Goal: Task Accomplishment & Management: Use online tool/utility

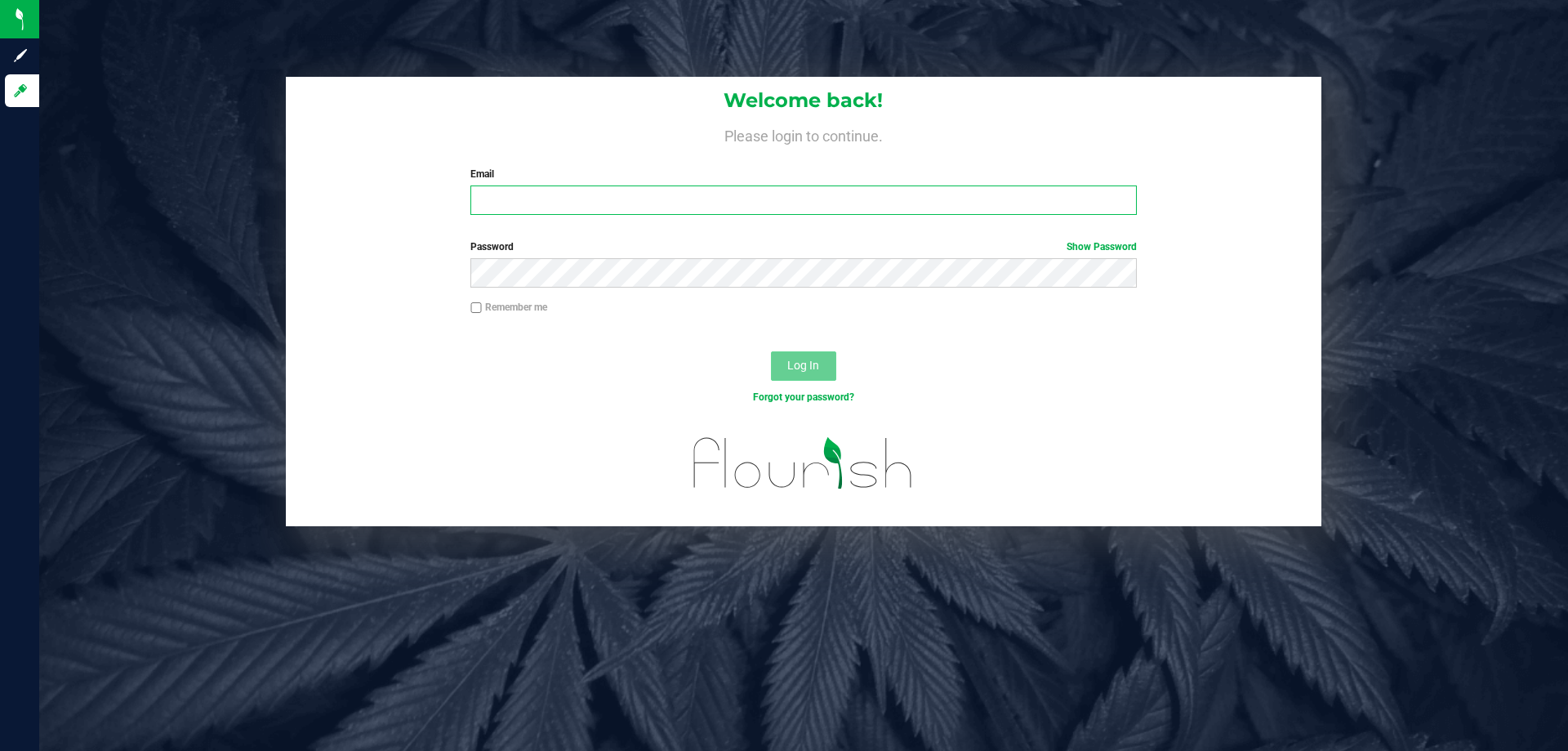
type input "[EMAIL_ADDRESS][DOMAIN_NAME]"
click at [810, 368] on span "Log In" at bounding box center [803, 365] width 32 height 13
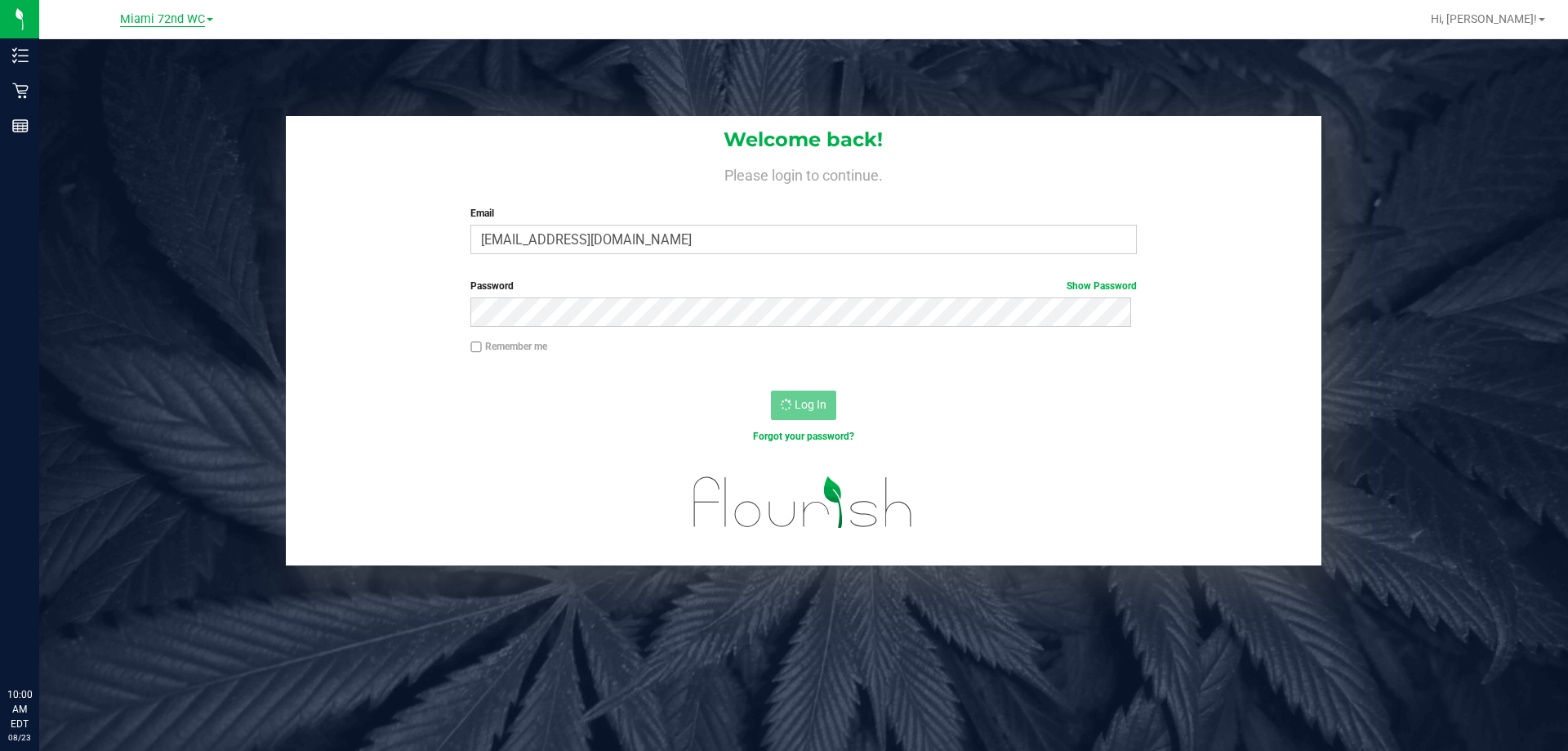
click at [169, 21] on span "Miami 72nd WC" at bounding box center [162, 20] width 85 height 15
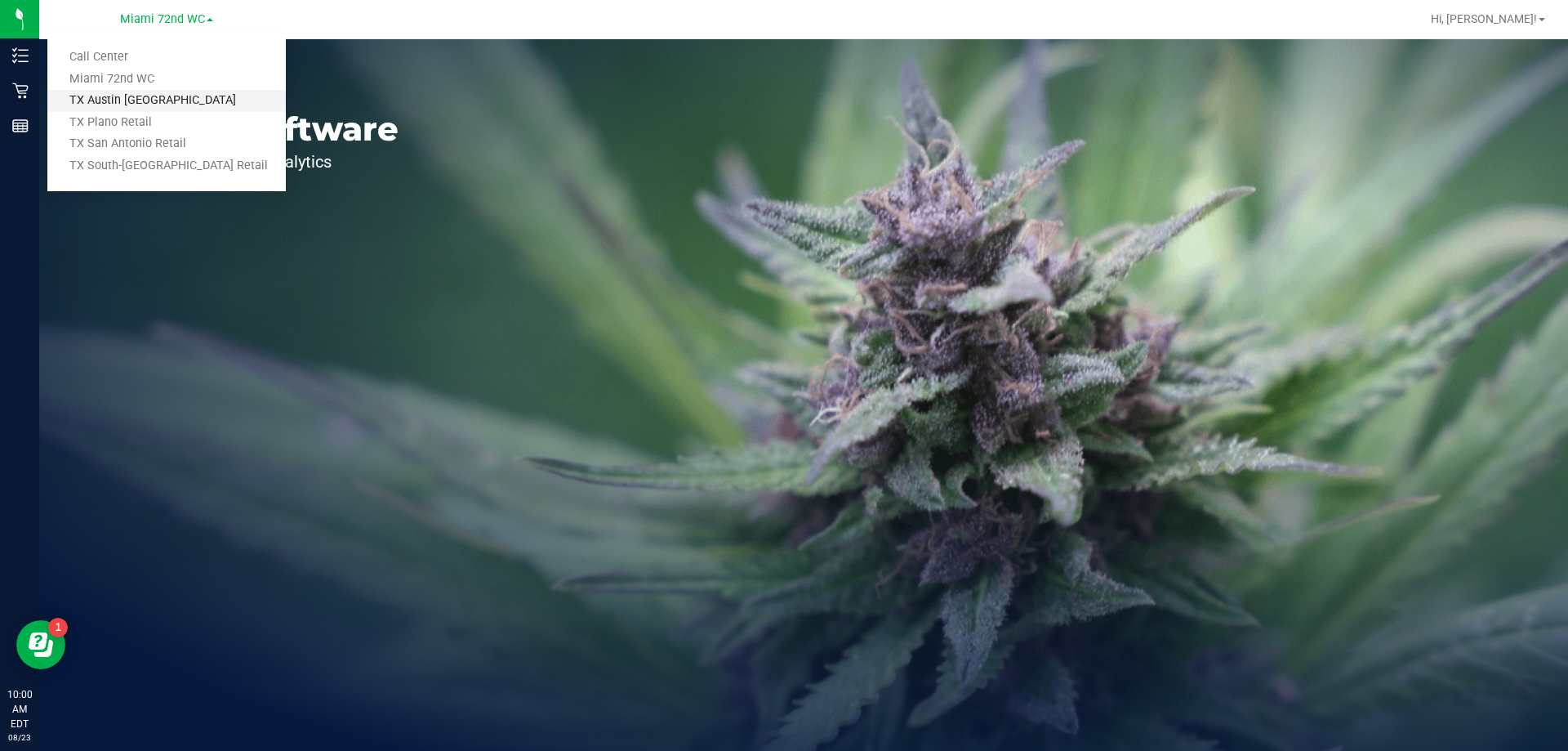
click at [124, 106] on link "TX Austin [GEOGRAPHIC_DATA]" at bounding box center [166, 101] width 238 height 22
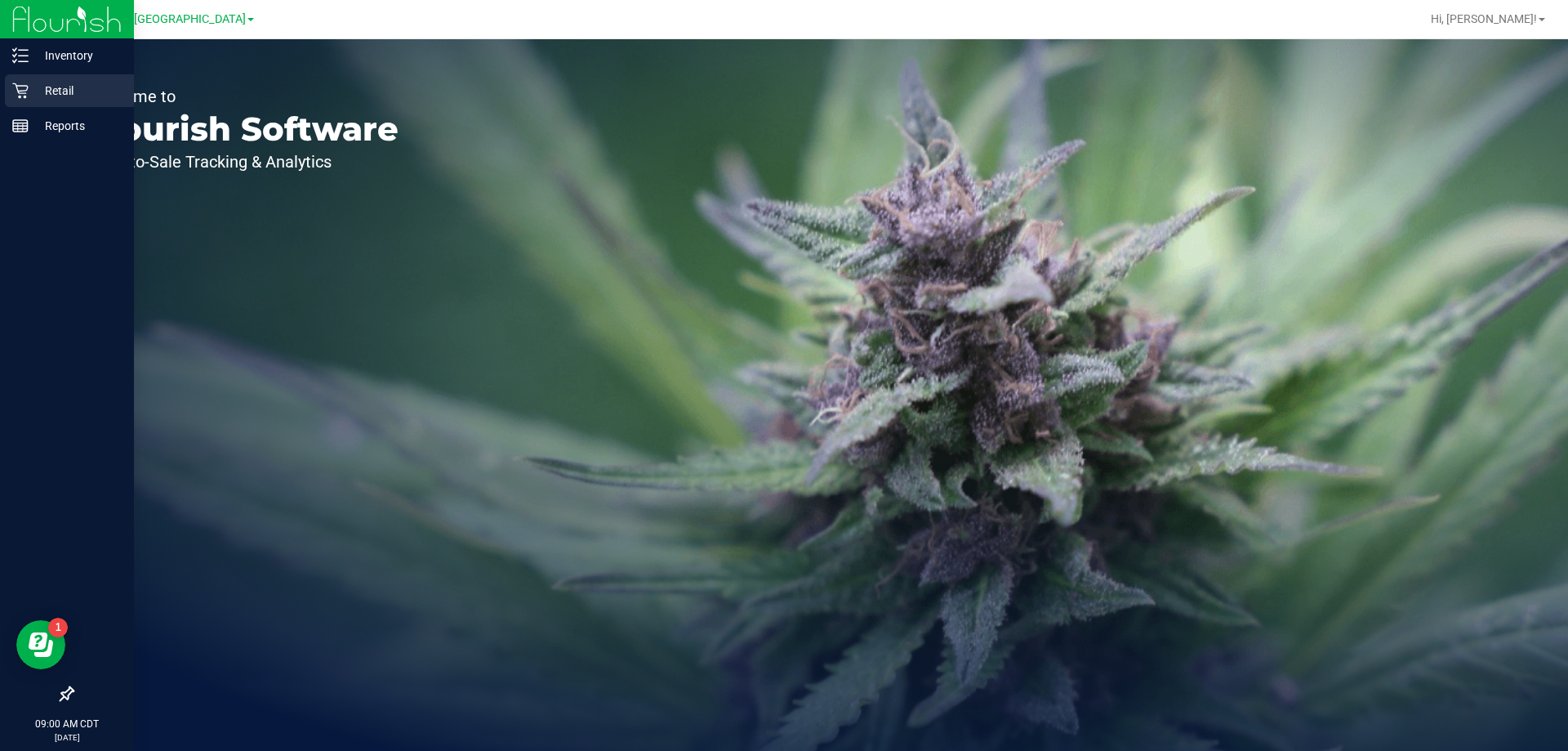
click at [23, 96] on icon at bounding box center [21, 91] width 16 height 16
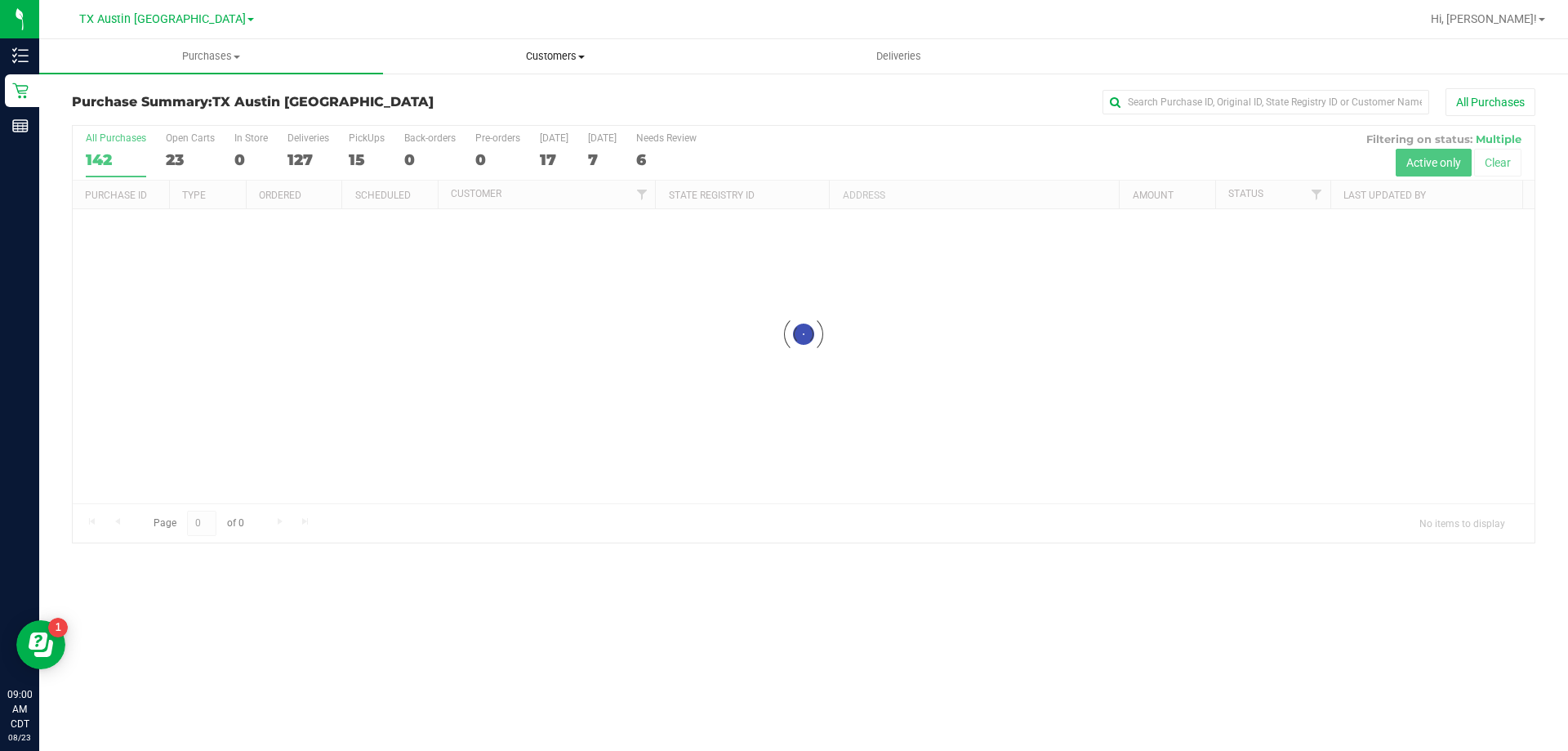
click at [550, 55] on span "Customers" at bounding box center [555, 56] width 342 height 15
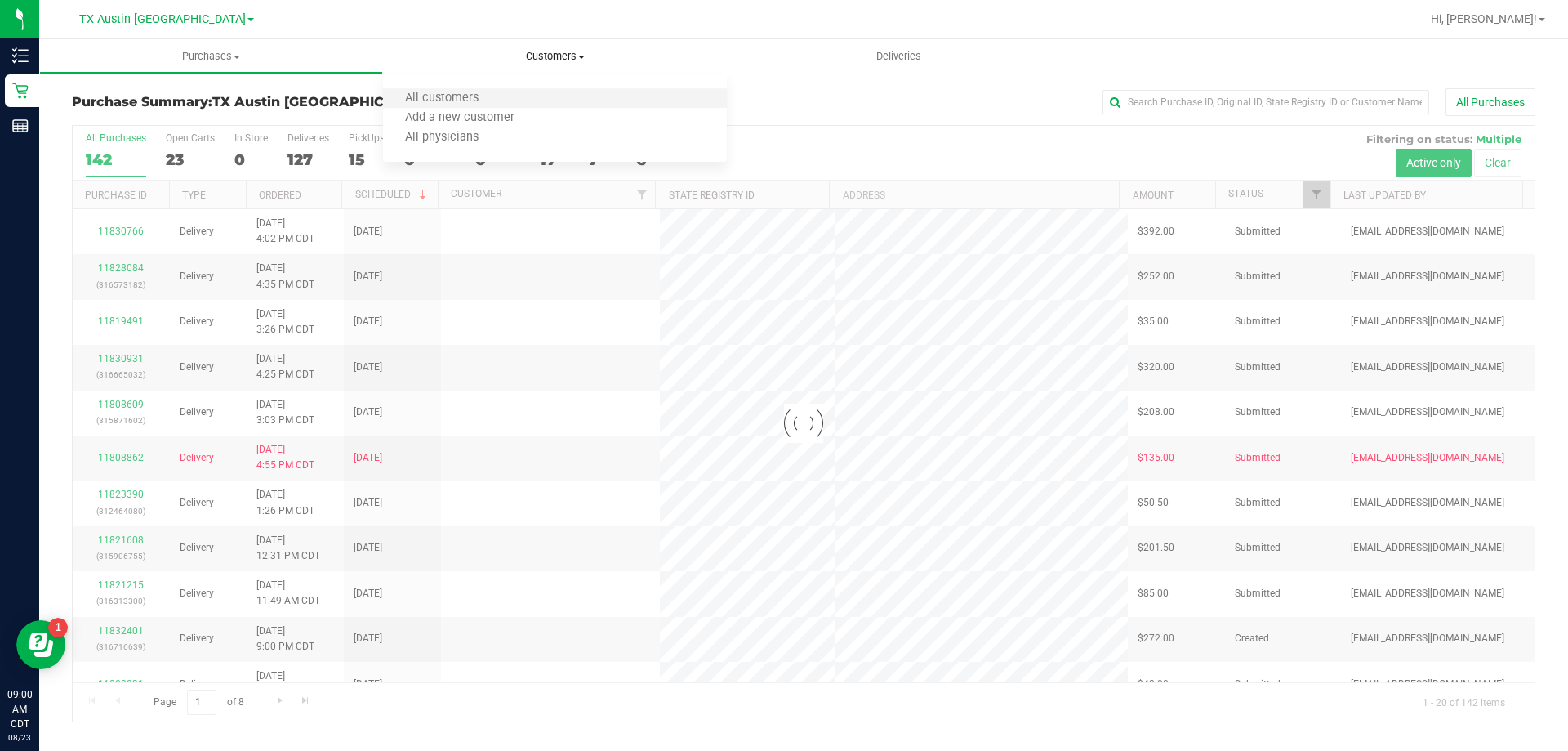
click at [527, 104] on li "All customers" at bounding box center [555, 99] width 344 height 20
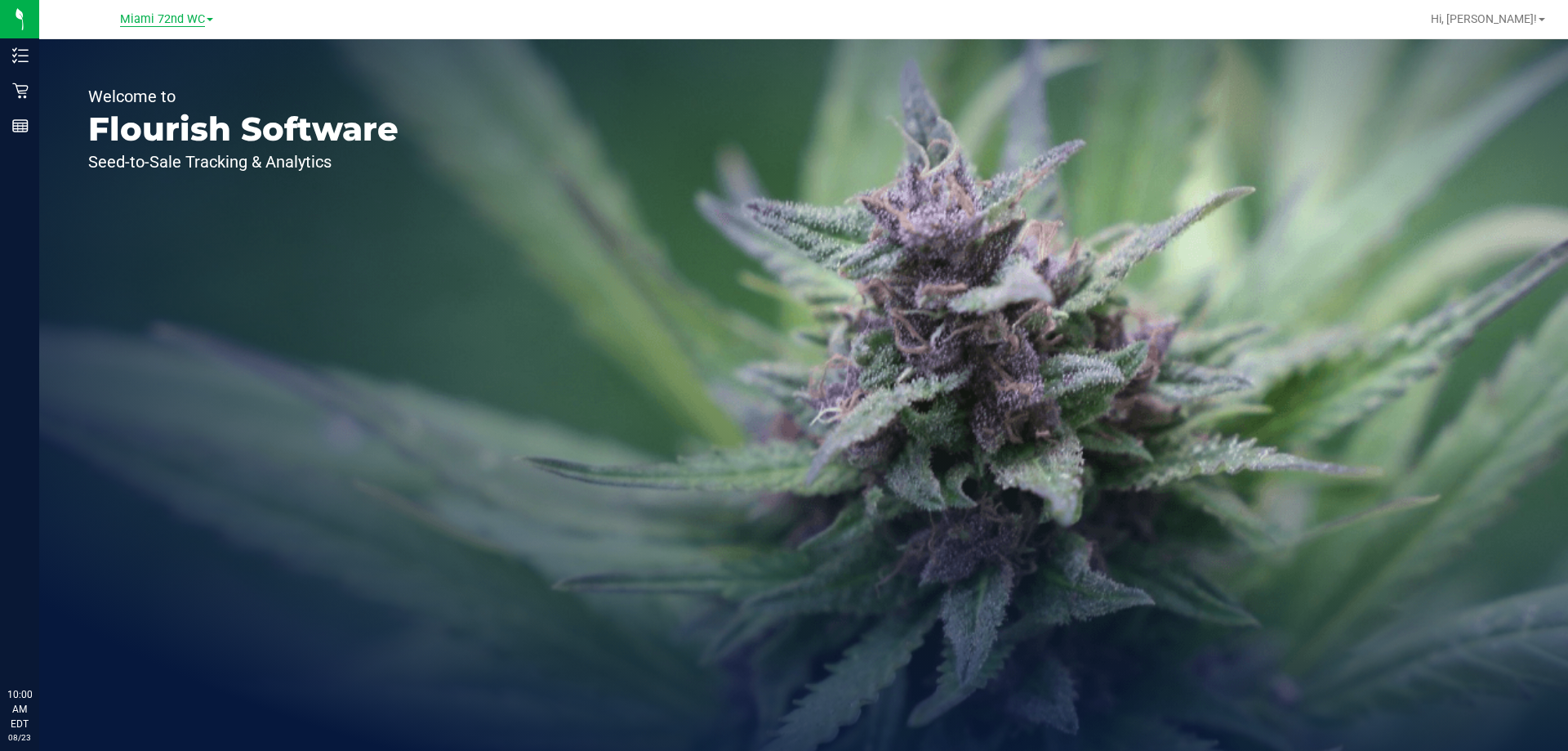
click at [154, 18] on span "Miami 72nd WC" at bounding box center [162, 20] width 85 height 15
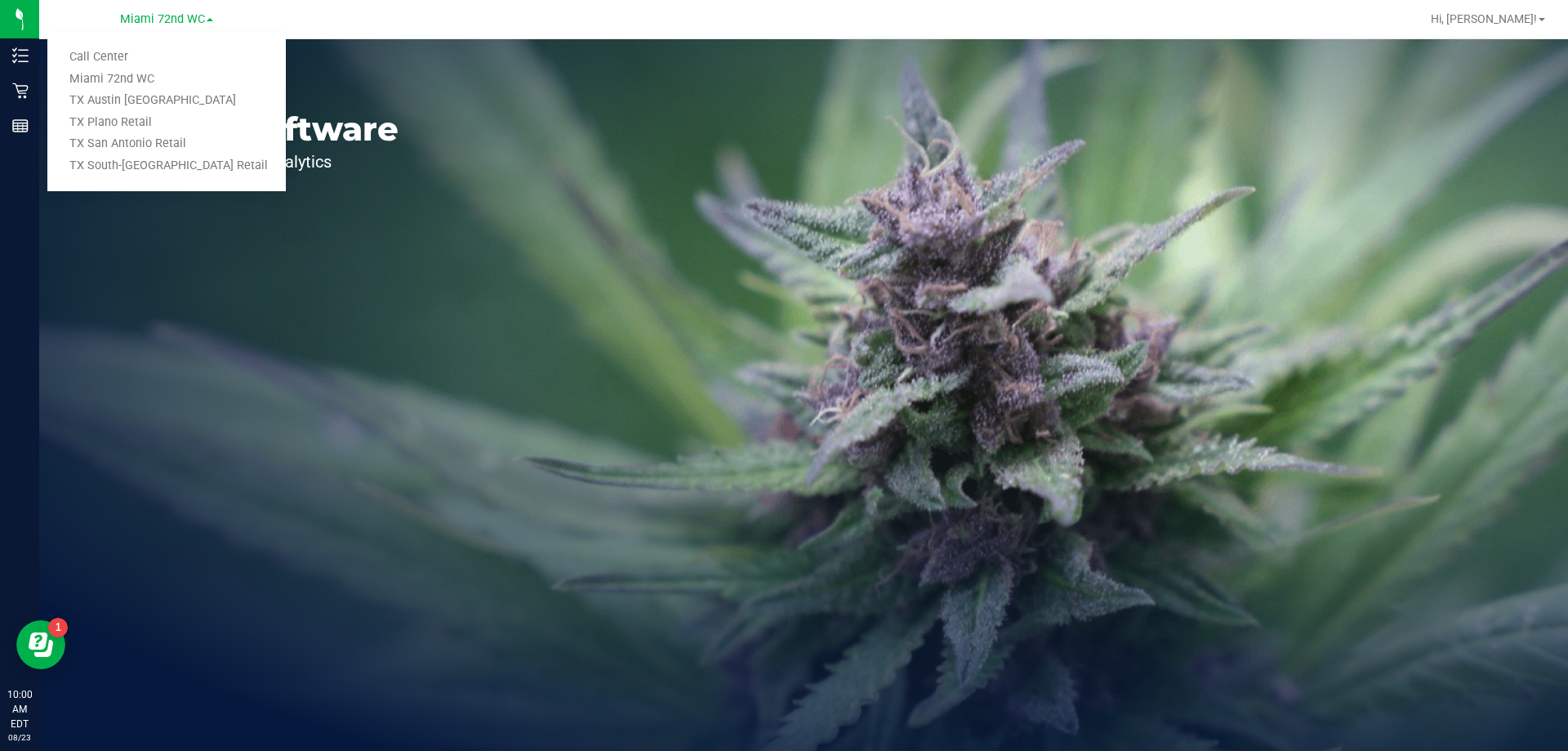
click at [175, 99] on link "TX Austin [GEOGRAPHIC_DATA]" at bounding box center [166, 101] width 238 height 22
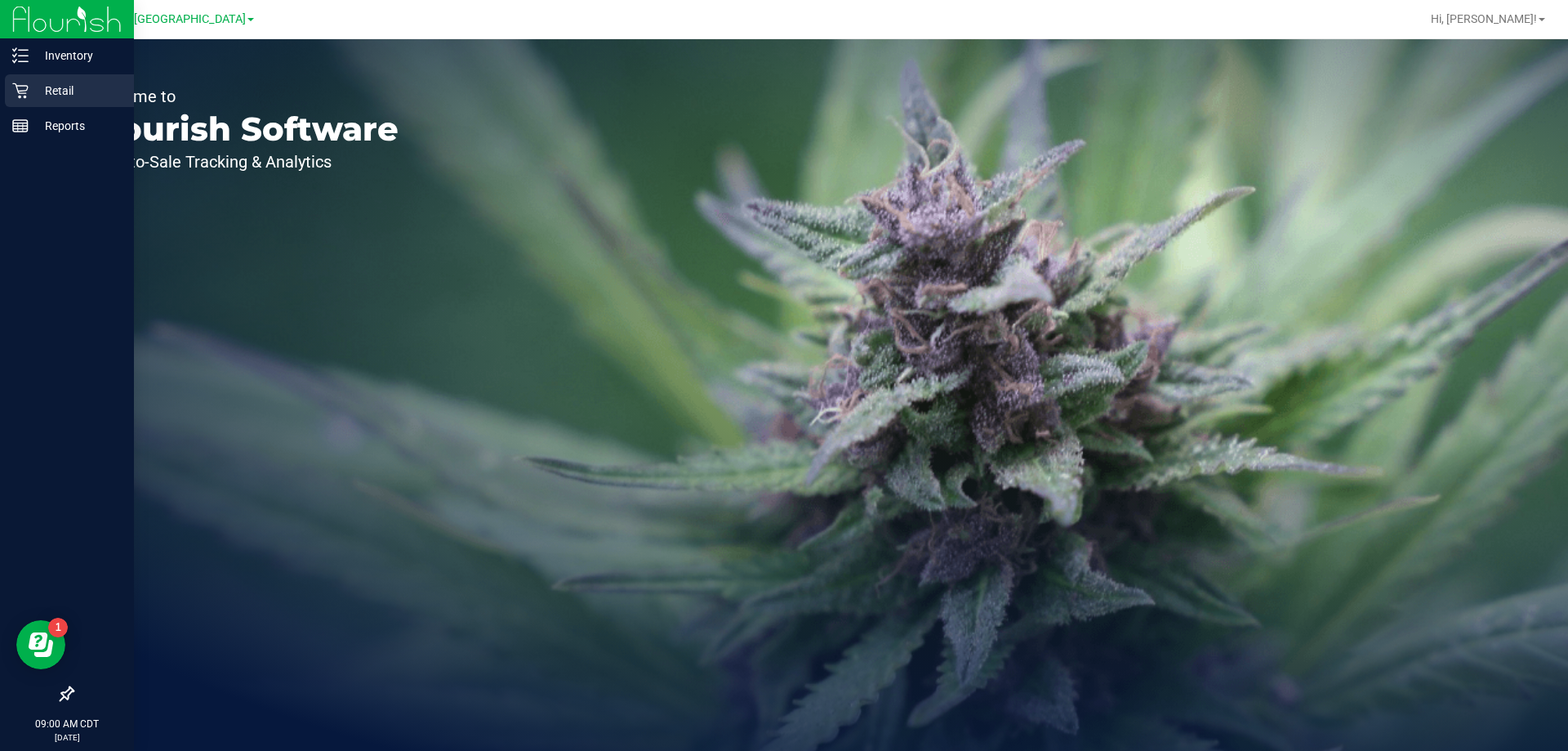
click at [22, 90] on icon at bounding box center [21, 91] width 16 height 16
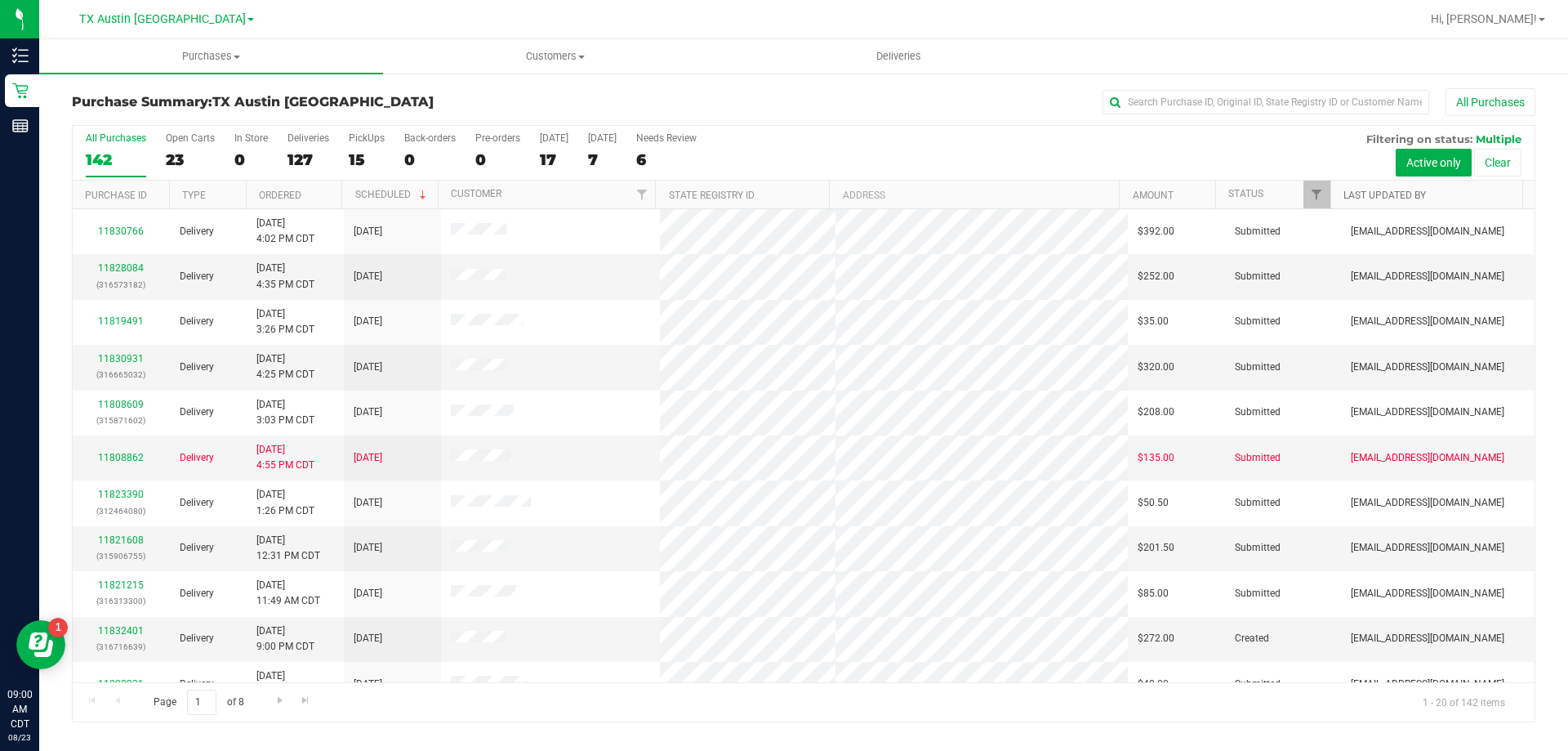
click at [1358, 195] on link "Last Updated By" at bounding box center [1384, 195] width 82 height 12
click at [1309, 195] on span "Filter" at bounding box center [1316, 195] width 13 height 13
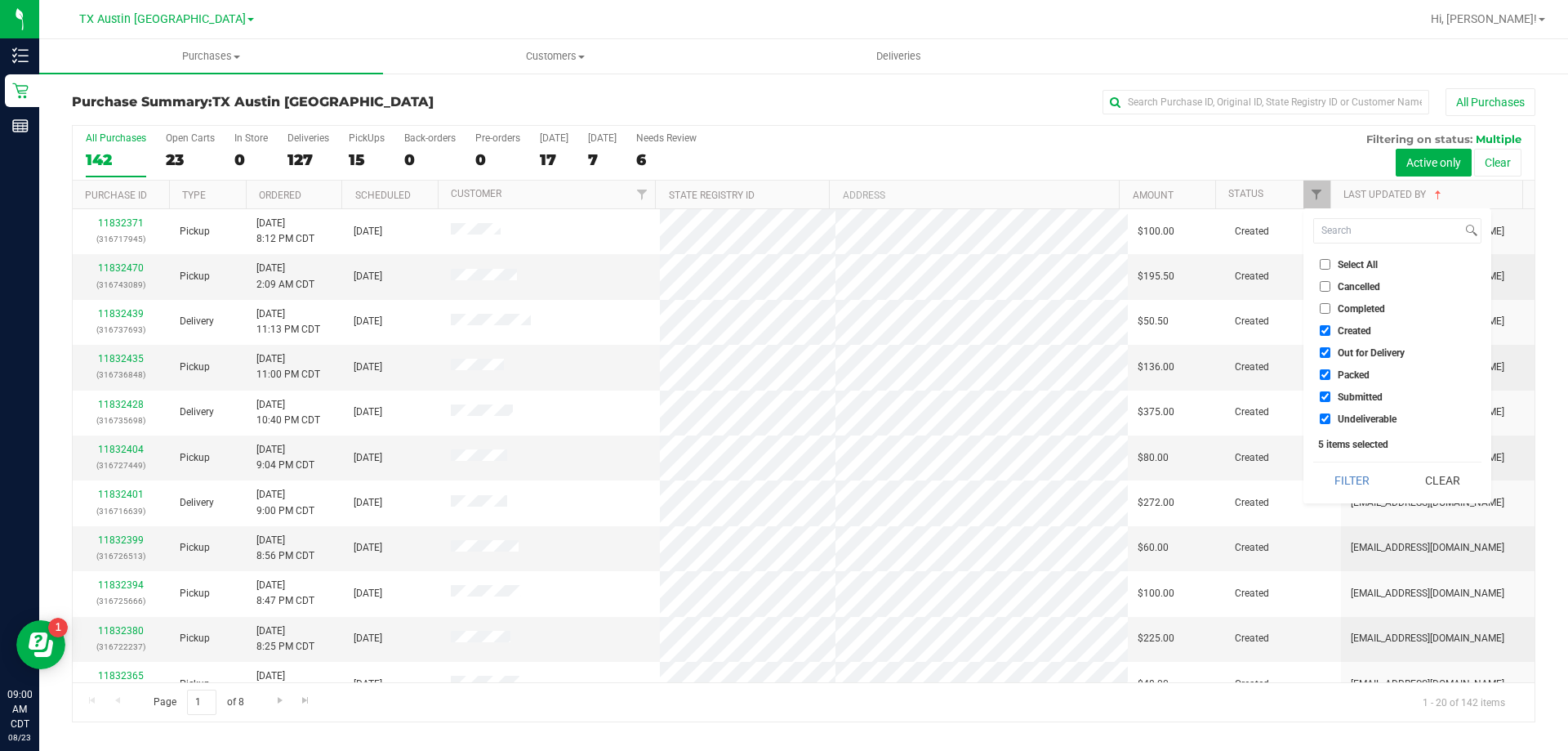
click at [1331, 417] on label "Undeliverable" at bounding box center [1357, 418] width 77 height 11
click at [1330, 417] on input "Undeliverable" at bounding box center [1324, 418] width 11 height 11
checkbox input "false"
click at [1331, 390] on li "Submitted" at bounding box center [1397, 397] width 168 height 17
click at [1326, 373] on input "Packed" at bounding box center [1324, 374] width 11 height 11
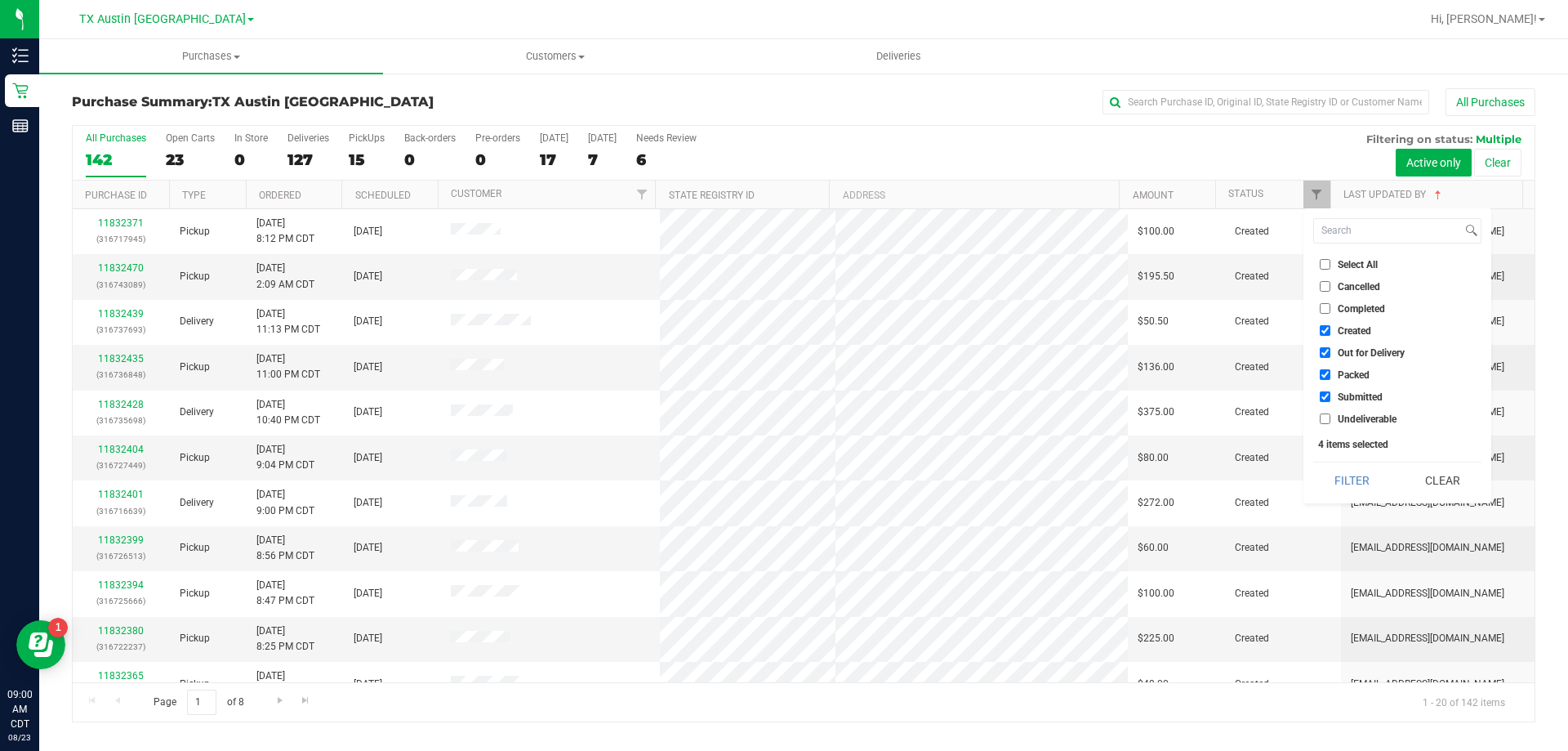
checkbox input "false"
click at [1326, 389] on li "Submitted" at bounding box center [1397, 397] width 168 height 17
click at [1325, 349] on input "Out for Delivery" at bounding box center [1324, 352] width 11 height 11
checkbox input "false"
click at [1329, 397] on input "Submitted" at bounding box center [1324, 397] width 11 height 11
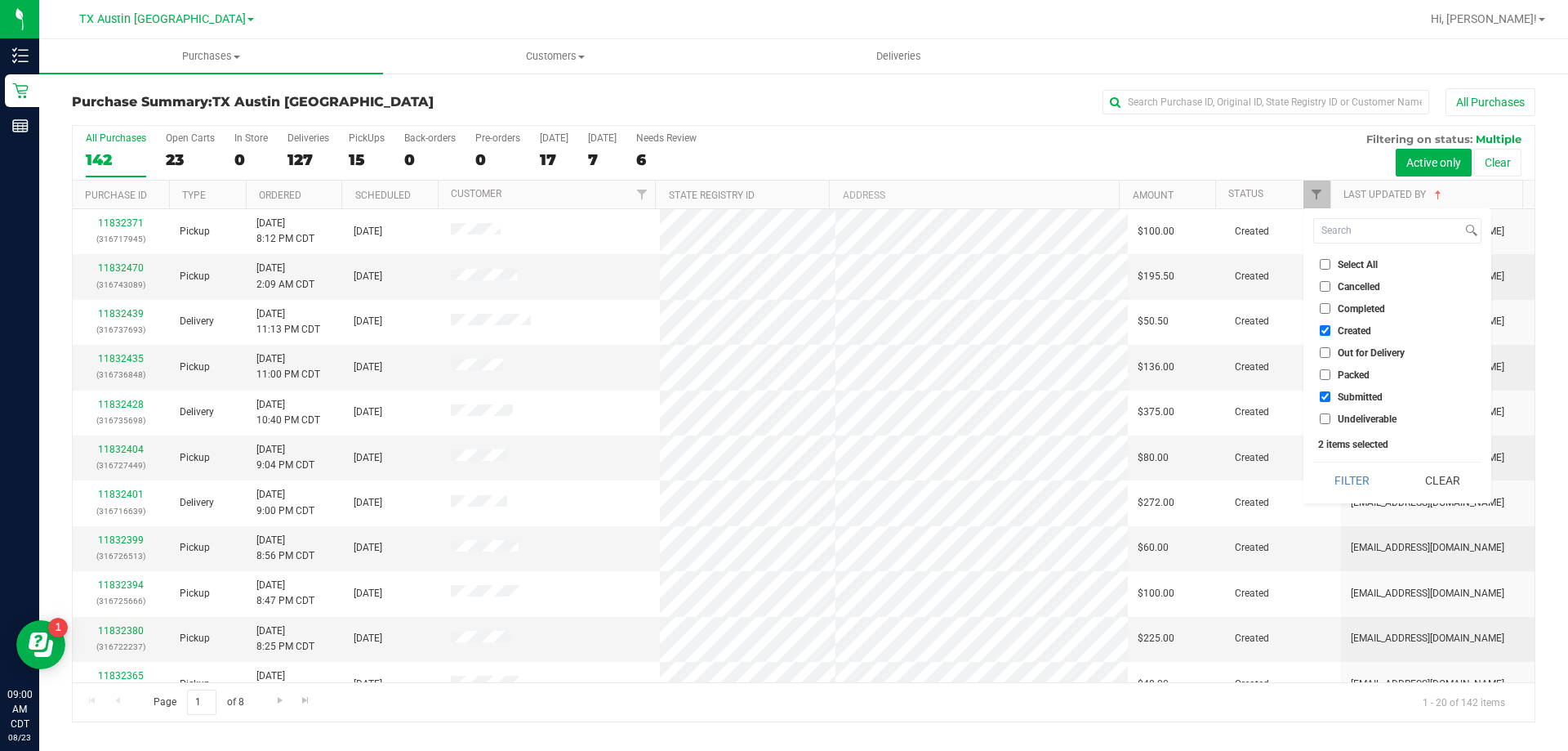
checkbox input "false"
click at [1355, 479] on button "Filter" at bounding box center [1351, 481] width 78 height 36
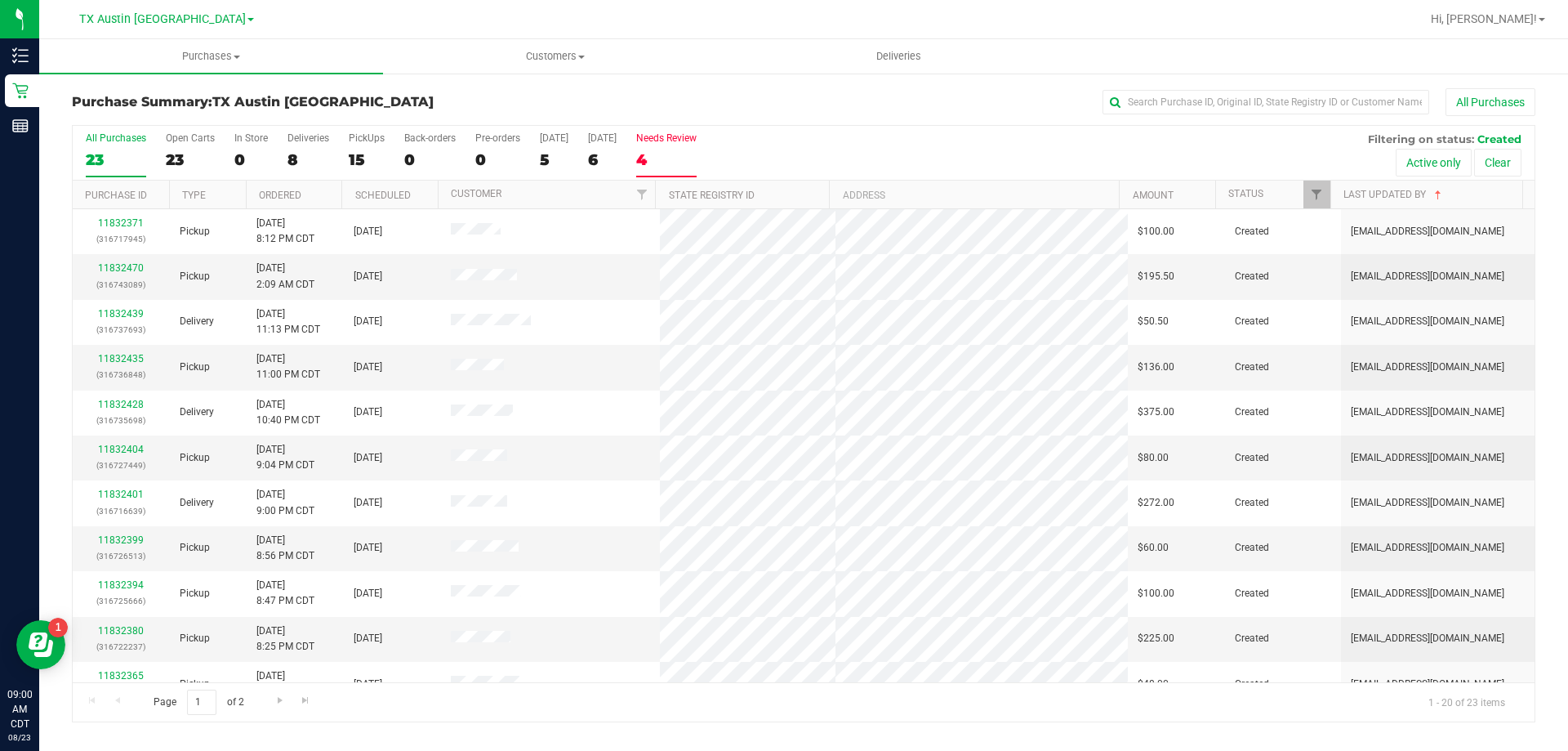
click at [667, 157] on div "4" at bounding box center [666, 159] width 60 height 19
click at [0, 0] on input "Needs Review 4" at bounding box center [0, 0] width 0 height 0
